Goal: Task Accomplishment & Management: Use online tool/utility

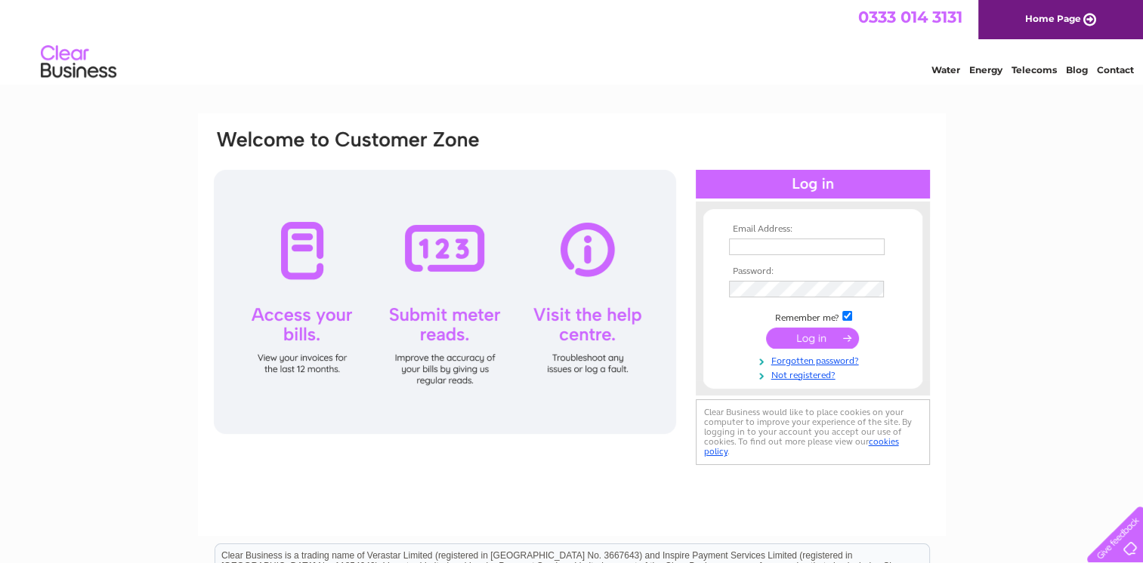
type input "[EMAIL_ADDRESS][DOMAIN_NAME]"
click at [819, 342] on input "submit" at bounding box center [812, 338] width 93 height 21
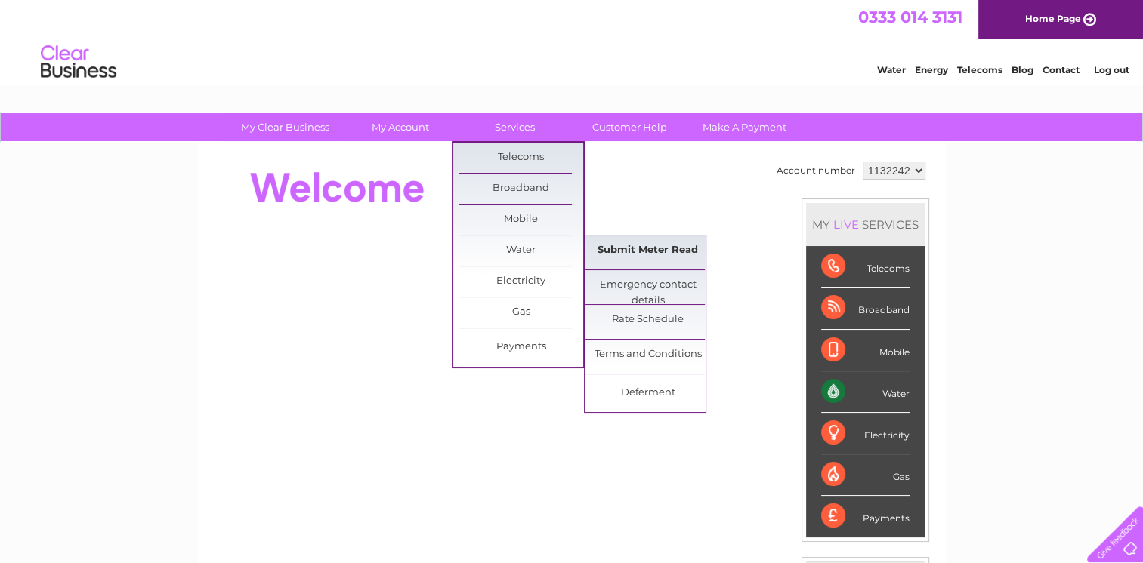
click at [622, 243] on link "Submit Meter Read" at bounding box center [647, 251] width 125 height 30
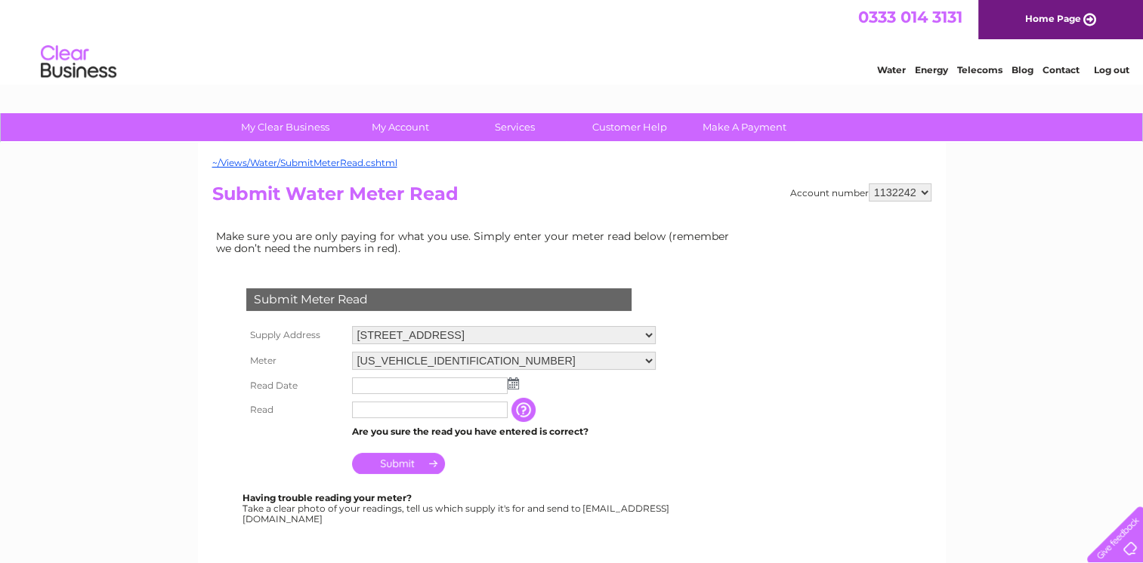
click at [510, 385] on img at bounding box center [513, 384] width 11 height 12
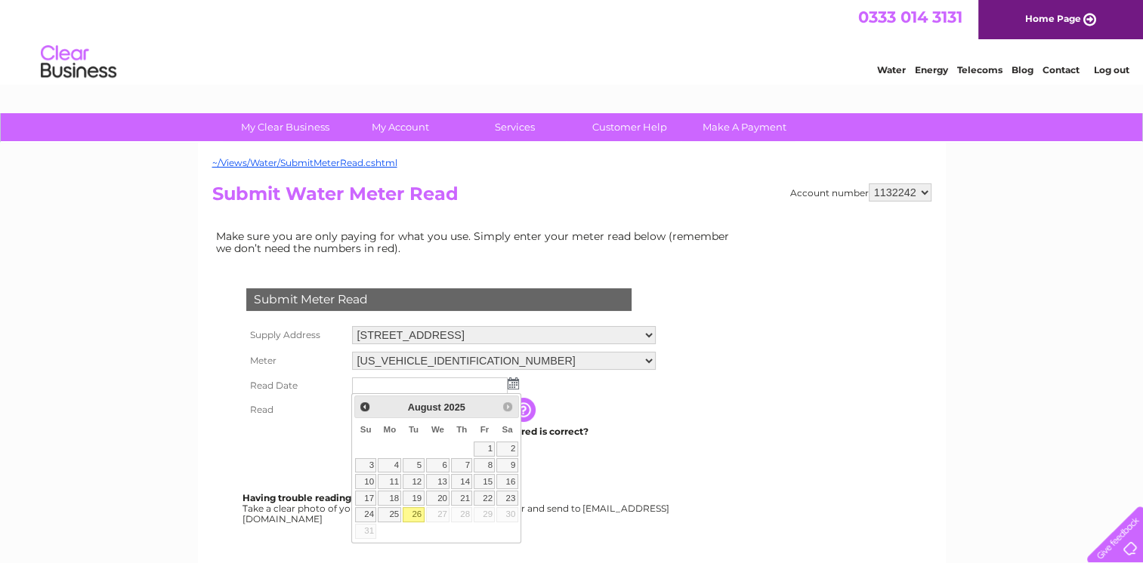
click at [416, 516] on link "26" at bounding box center [413, 515] width 21 height 15
type input "2025/08/26"
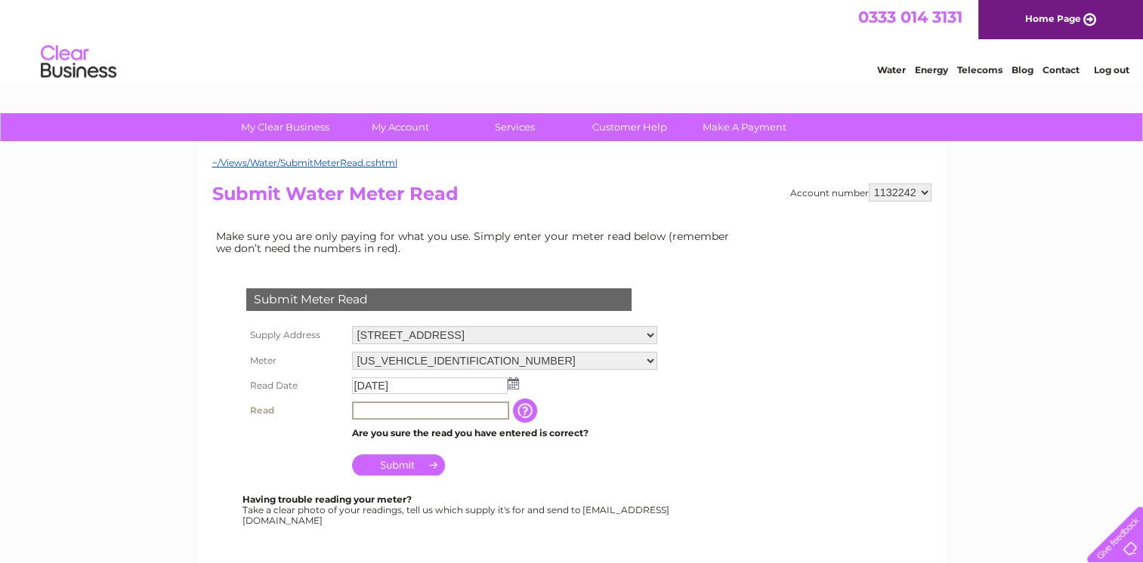
click at [414, 409] on input "text" at bounding box center [430, 411] width 157 height 18
type input "1635"
click at [415, 469] on input "Submit" at bounding box center [398, 463] width 93 height 21
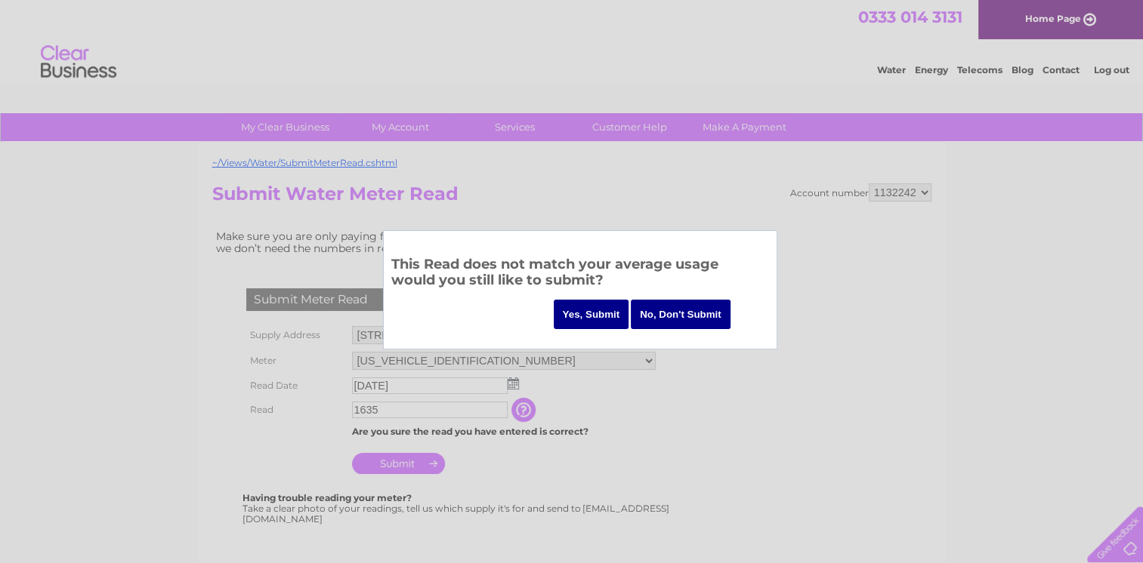
click at [598, 319] on input "Yes, Submit" at bounding box center [592, 314] width 76 height 29
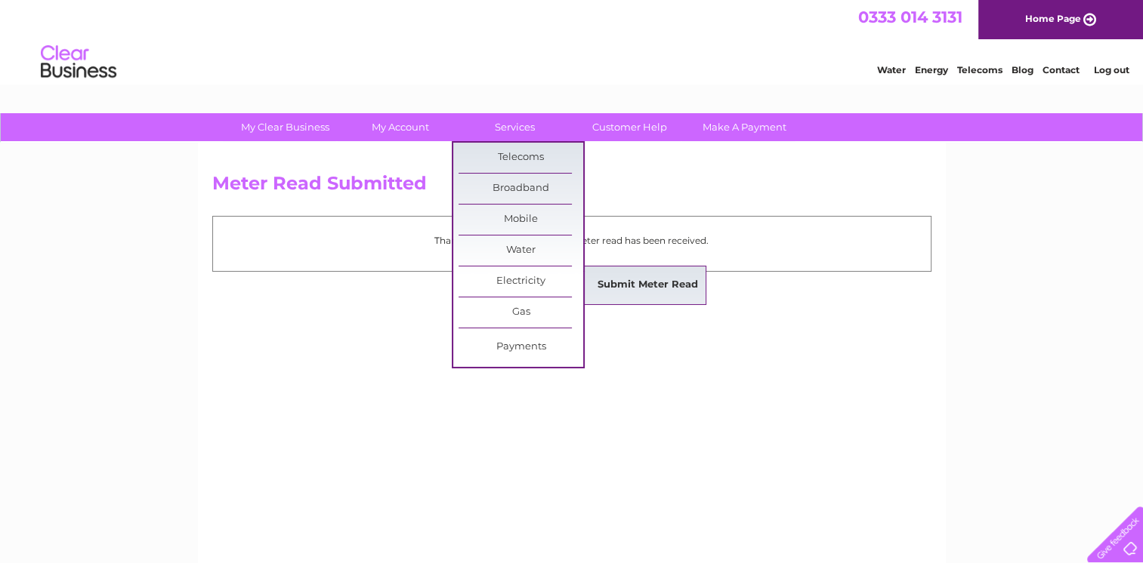
click at [639, 286] on link "Submit Meter Read" at bounding box center [647, 285] width 125 height 30
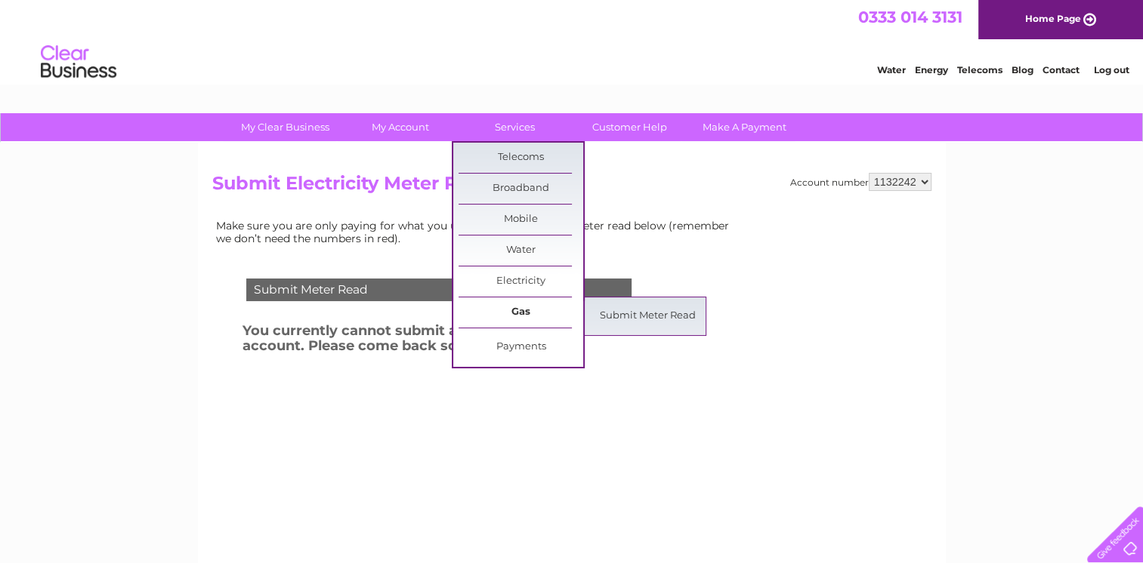
click at [526, 313] on link "Gas" at bounding box center [520, 313] width 125 height 30
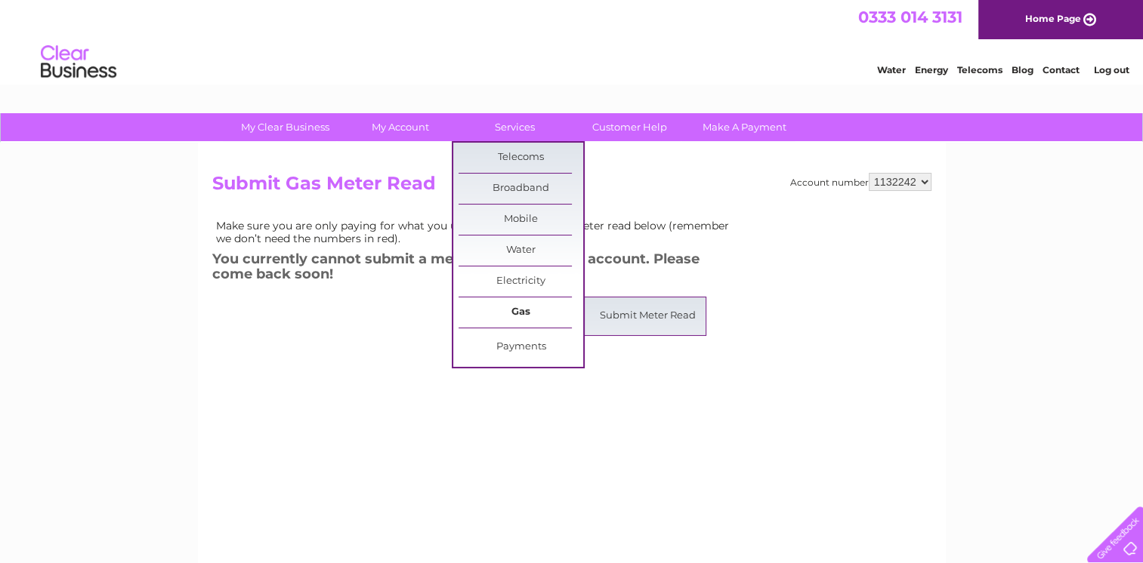
click at [514, 313] on link "Gas" at bounding box center [520, 313] width 125 height 30
